Goal: Task Accomplishment & Management: Complete application form

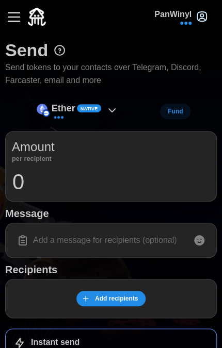
click at [11, 15] on button "button" at bounding box center [14, 17] width 18 height 18
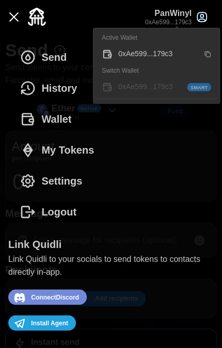
click at [172, 55] on div "0xAe599...179c3" at bounding box center [158, 54] width 80 height 11
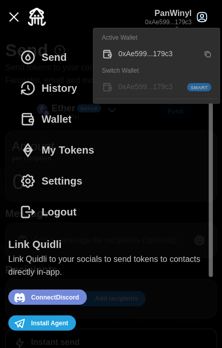
click at [202, 18] on icon "button" at bounding box center [202, 17] width 12 height 12
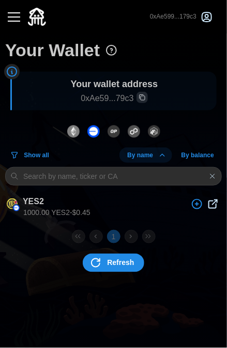
click at [14, 18] on div "button" at bounding box center [14, 17] width 12 height 1
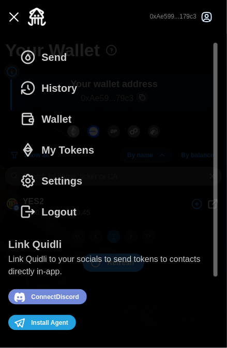
click at [76, 152] on span "My Tokens" at bounding box center [67, 150] width 53 height 30
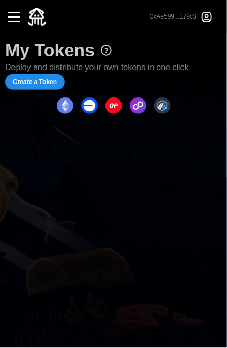
click at [15, 18] on button "button" at bounding box center [14, 17] width 18 height 18
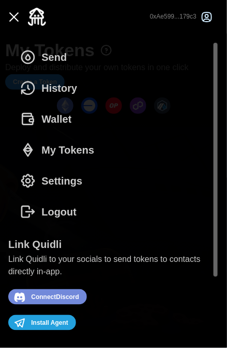
click at [64, 325] on span "Install Agent" at bounding box center [49, 323] width 37 height 13
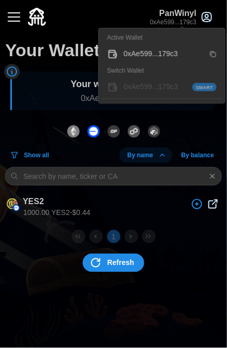
click at [191, 13] on p "PanWinyl" at bounding box center [173, 13] width 46 height 13
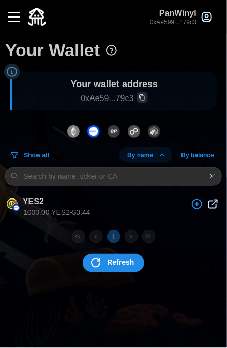
click at [117, 268] on span "Refresh" at bounding box center [120, 263] width 27 height 18
click at [19, 20] on button "button" at bounding box center [14, 17] width 18 height 18
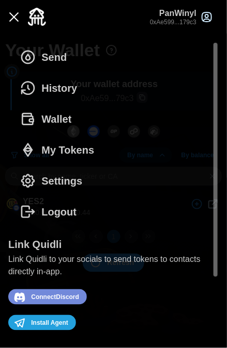
click at [59, 156] on span "My Tokens" at bounding box center [67, 150] width 53 height 30
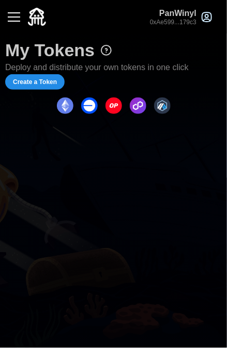
click at [41, 80] on span "Create a Token" at bounding box center [35, 82] width 44 height 14
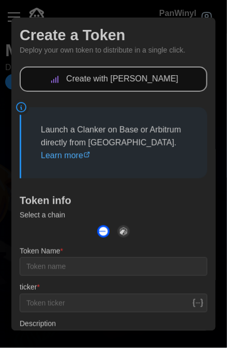
click at [112, 79] on p "Create with Clanker" at bounding box center [122, 79] width 112 height 13
click at [68, 155] on link "Learn more" at bounding box center [66, 155] width 50 height 9
click at [111, 154] on p "Launch a Clanker on Base or Arbitrum directly from Quidli. Learn more" at bounding box center [114, 143] width 147 height 38
click at [103, 233] on img "dots" at bounding box center [103, 231] width 12 height 12
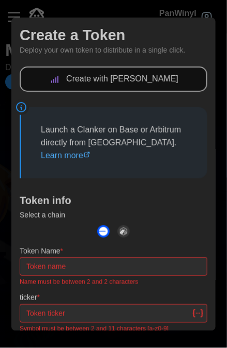
click at [67, 266] on input "Token Name *" at bounding box center [113, 266] width 187 height 19
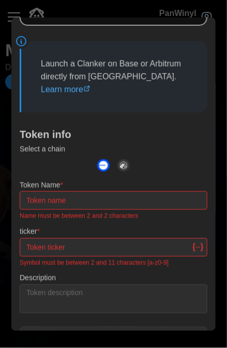
scroll to position [103, 0]
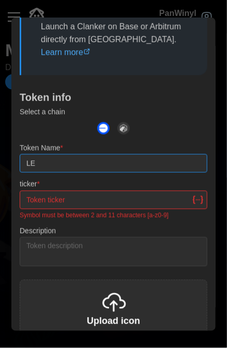
type input "L"
type input "LENSDRAMA"
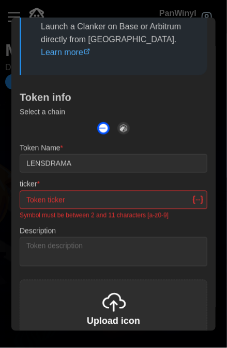
click at [49, 203] on input "ticker *" at bounding box center [113, 200] width 187 height 19
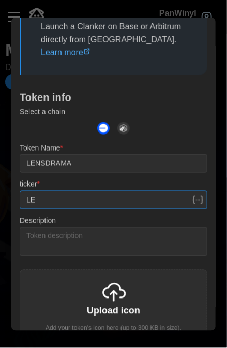
type input "L"
type input "LENSDRAMA"
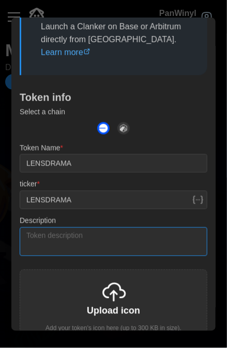
click at [67, 243] on textarea "Description" at bounding box center [113, 242] width 187 height 29
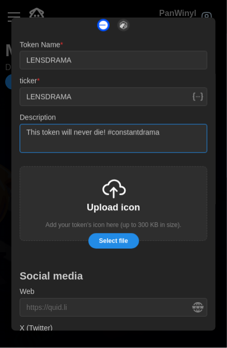
type textarea "This token will never die! #constantdrama"
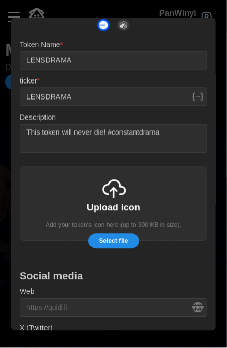
click at [107, 201] on div "Upload icon Add your token's icon here (up to 300 KB in size)." at bounding box center [113, 204] width 187 height 74
click at [121, 246] on span "Select file" at bounding box center [113, 241] width 29 height 14
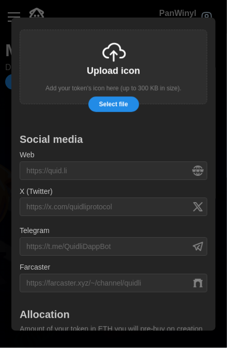
scroll to position [361, 0]
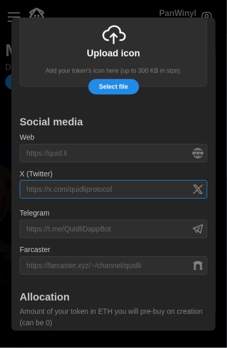
click at [52, 191] on input "X (Twitter)" at bounding box center [113, 189] width 187 height 19
paste input "https://x.com/lensdramacoin"
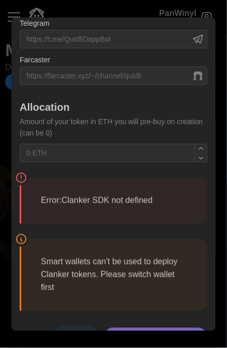
scroll to position [575, 0]
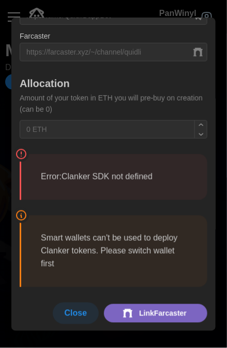
type input "https://x.com/lensdramacoin"
click at [141, 308] on span "Link Farcaster" at bounding box center [162, 313] width 47 height 18
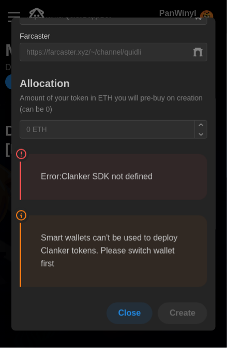
click at [113, 167] on blockquote "Error: Clanker SDK not defined" at bounding box center [113, 177] width 187 height 46
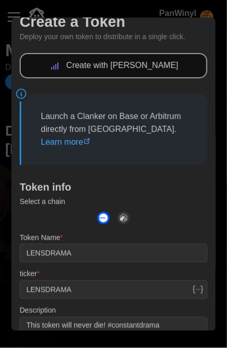
scroll to position [0, 0]
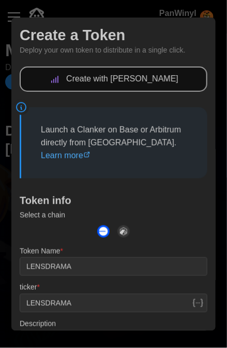
click at [133, 133] on p "Launch a Clanker on Base or Arbitrum directly from Quidli. Learn more" at bounding box center [114, 143] width 147 height 38
click at [128, 78] on p "Create with Clanker" at bounding box center [122, 79] width 112 height 13
drag, startPoint x: 110, startPoint y: 81, endPoint x: 121, endPoint y: 83, distance: 11.0
click at [115, 83] on p "Create with Clanker" at bounding box center [122, 79] width 112 height 13
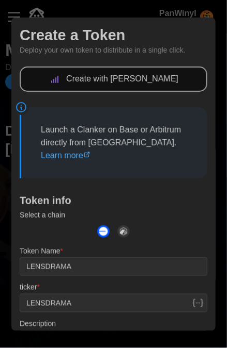
click at [135, 79] on p "Create with Clanker" at bounding box center [122, 79] width 112 height 13
click at [127, 80] on p "Create with Clanker" at bounding box center [122, 79] width 112 height 13
click at [127, 81] on p "Create with Clanker" at bounding box center [122, 79] width 112 height 13
click at [134, 77] on p "Create with Clanker" at bounding box center [122, 79] width 112 height 13
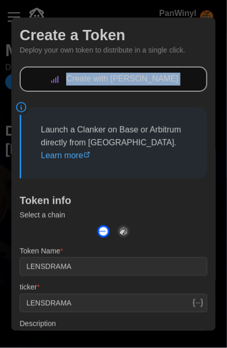
click at [135, 77] on p "Create with Clanker" at bounding box center [122, 79] width 112 height 13
click at [135, 76] on p "Create with Clanker" at bounding box center [122, 79] width 112 height 13
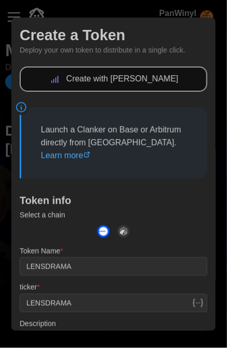
click at [149, 132] on p "Launch a Clanker on Base or Arbitrum directly from Quidli. Learn more" at bounding box center [114, 143] width 147 height 38
click at [76, 157] on link "Learn more" at bounding box center [66, 155] width 50 height 9
click at [136, 83] on p "Create with Clanker" at bounding box center [122, 79] width 112 height 13
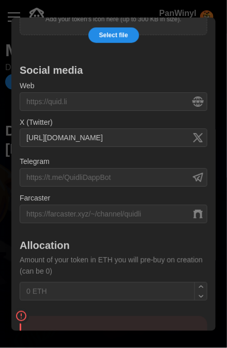
scroll to position [575, 0]
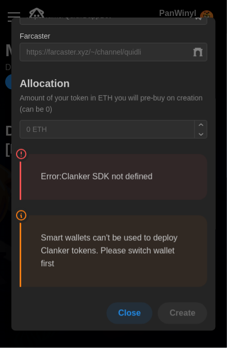
click at [109, 182] on p "Error: Clanker SDK not defined" at bounding box center [114, 177] width 147 height 13
click at [118, 174] on p "Error: Clanker SDK not defined" at bounding box center [114, 177] width 147 height 13
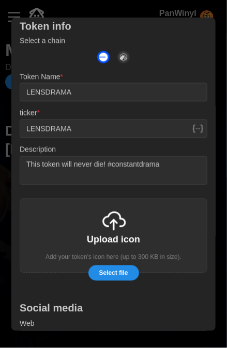
scroll to position [265, 0]
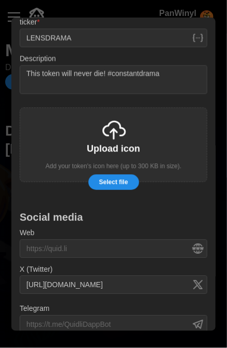
click at [121, 183] on span "Select file" at bounding box center [113, 182] width 29 height 14
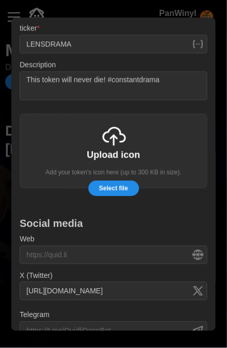
scroll to position [162, 0]
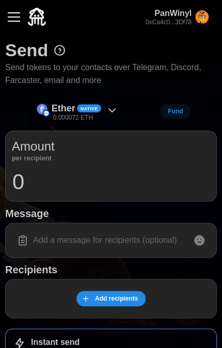
click at [12, 15] on button "button" at bounding box center [14, 17] width 18 height 18
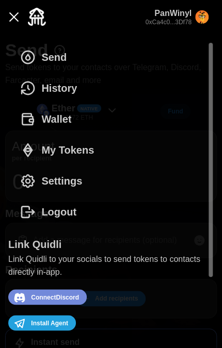
click at [70, 299] on span "Connect Discord" at bounding box center [55, 297] width 48 height 13
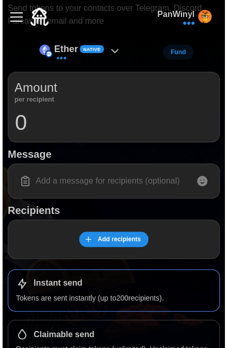
scroll to position [118, 0]
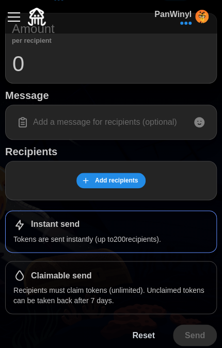
click at [107, 181] on span "Add recipients" at bounding box center [116, 180] width 43 height 14
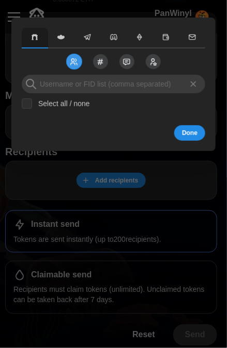
click at [63, 36] on icon "button" at bounding box center [60, 37] width 7 height 5
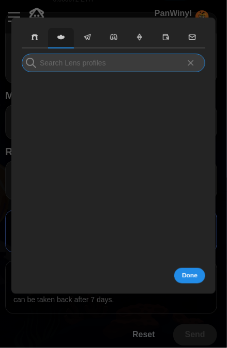
click at [88, 62] on input at bounding box center [113, 63] width 183 height 19
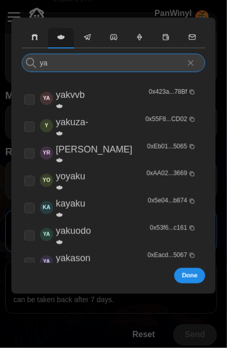
type input "y"
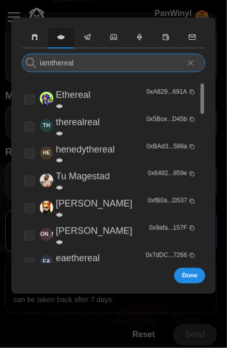
click at [100, 62] on input "iamthereal" at bounding box center [113, 63] width 183 height 19
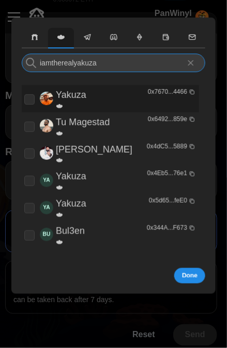
type input "iamtherealyakuza"
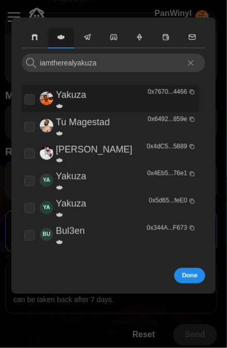
click at [101, 102] on div "Yakuza" at bounding box center [84, 99] width 121 height 22
checkbox input "true"
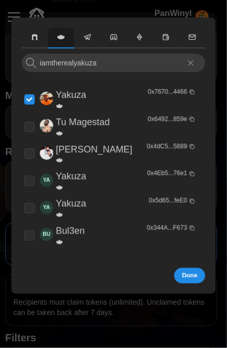
click at [201, 269] on div "Done" at bounding box center [113, 275] width 183 height 15
click at [192, 278] on span "Done" at bounding box center [189, 276] width 15 height 14
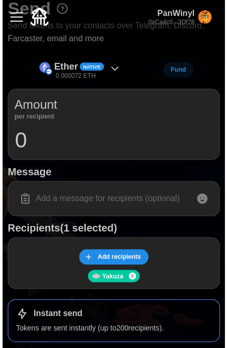
scroll to position [15, 0]
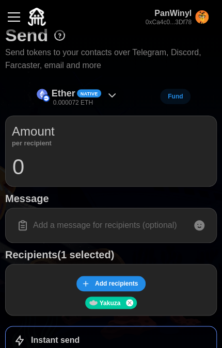
click at [112, 95] on icon at bounding box center [112, 95] width 12 height 12
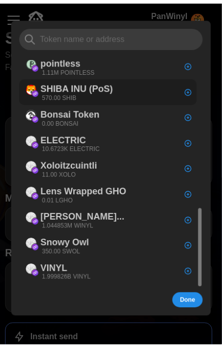
scroll to position [437, 0]
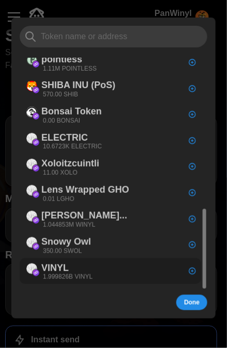
click at [115, 270] on div "VINYL 1.999826B VINYL" at bounding box center [110, 271] width 181 height 26
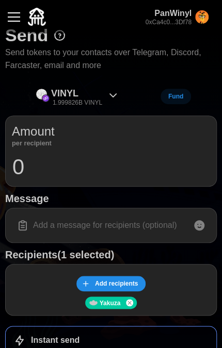
click at [45, 169] on input "0" at bounding box center [111, 167] width 198 height 26
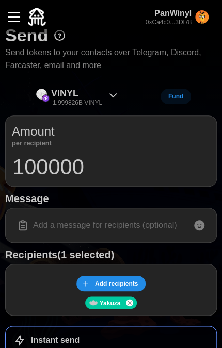
type input "100000"
click at [82, 219] on input at bounding box center [111, 226] width 198 height 22
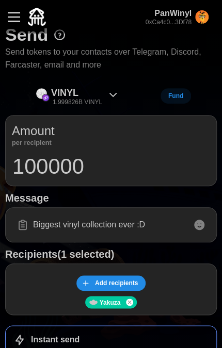
scroll to position [0, 0]
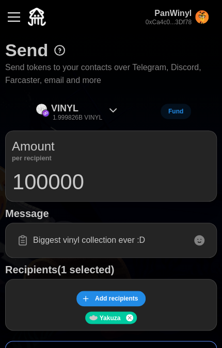
type input "Biggest vinyl collection ever :D"
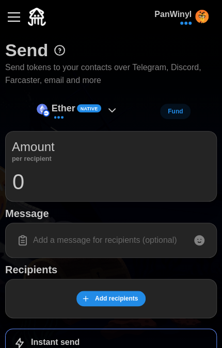
click at [19, 19] on button "button" at bounding box center [14, 17] width 18 height 18
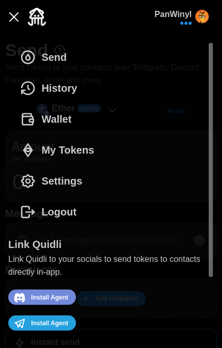
click at [41, 58] on span "Send" at bounding box center [53, 57] width 25 height 30
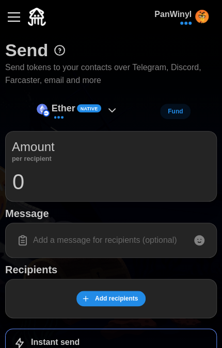
click at [18, 18] on button "button" at bounding box center [14, 17] width 18 height 18
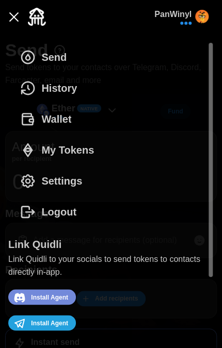
click at [58, 89] on span "History" at bounding box center [59, 88] width 36 height 30
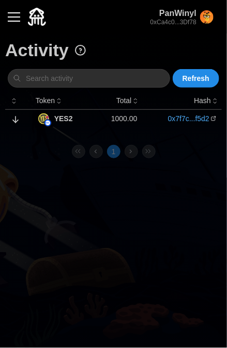
click at [13, 15] on button "button" at bounding box center [14, 17] width 18 height 18
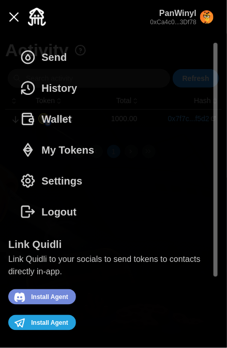
click at [56, 121] on span "Wallet" at bounding box center [56, 119] width 30 height 30
